Goal: Information Seeking & Learning: Learn about a topic

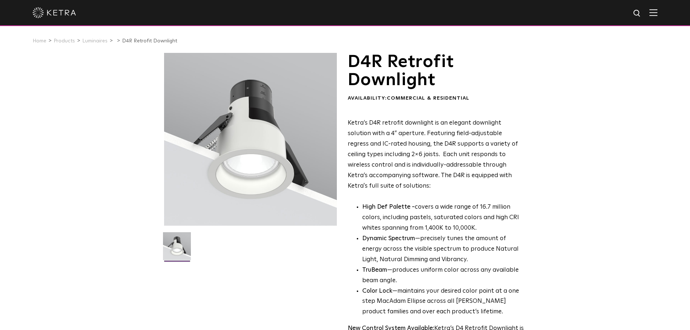
drag, startPoint x: 266, startPoint y: 157, endPoint x: 220, endPoint y: 110, distance: 65.3
drag, startPoint x: 220, startPoint y: 110, endPoint x: 218, endPoint y: 159, distance: 48.6
click at [218, 159] on div at bounding box center [250, 139] width 173 height 173
click at [179, 245] on img at bounding box center [177, 248] width 28 height 33
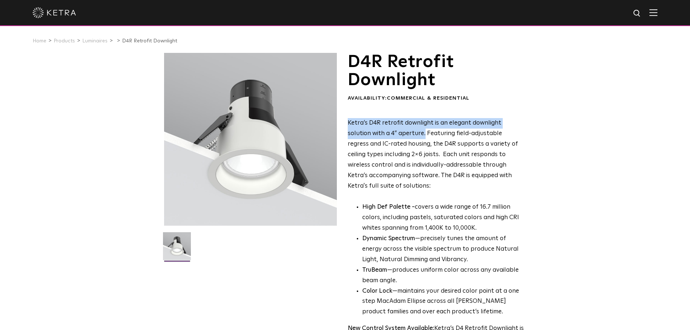
drag, startPoint x: 347, startPoint y: 123, endPoint x: 400, endPoint y: 137, distance: 54.6
click at [400, 137] on p "Ketra’s D4R retrofit downlight is an elegant downlight solution with a 4” apert…" at bounding box center [436, 154] width 176 height 73
drag, startPoint x: 382, startPoint y: 139, endPoint x: 404, endPoint y: 131, distance: 23.7
click at [382, 138] on p "Ketra’s D4R retrofit downlight is an elegant downlight solution with a 4” apert…" at bounding box center [436, 154] width 176 height 73
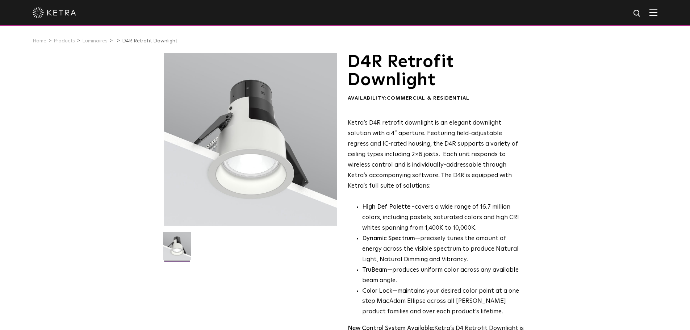
click at [424, 133] on p "Ketra’s D4R retrofit downlight is an elegant downlight solution with a 4” apert…" at bounding box center [436, 154] width 176 height 73
drag, startPoint x: 430, startPoint y: 135, endPoint x: 417, endPoint y: 135, distance: 12.3
click at [417, 135] on p "Ketra’s D4R retrofit downlight is an elegant downlight solution with a 4” apert…" at bounding box center [436, 154] width 176 height 73
click at [427, 135] on p "Ketra’s D4R retrofit downlight is an elegant downlight solution with a 4” apert…" at bounding box center [436, 154] width 176 height 73
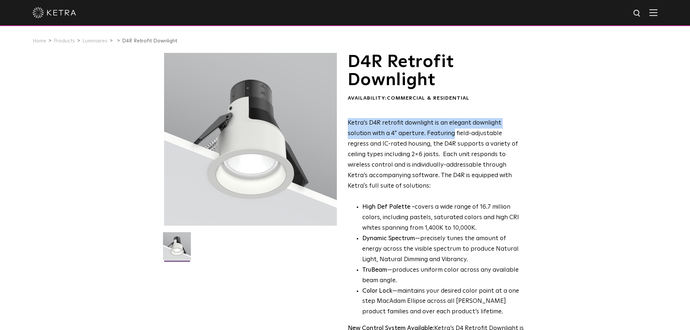
drag, startPoint x: 428, startPoint y: 134, endPoint x: 345, endPoint y: 123, distance: 83.7
click at [345, 123] on div "D4R Retrofit Downlight Availability: Commercial & Residential Ketra’s D4R retro…" at bounding box center [345, 239] width 362 height 373
copy p "Ketra’s D4R retrofit downlight is an elegant downlight solution with a 4” apert…"
